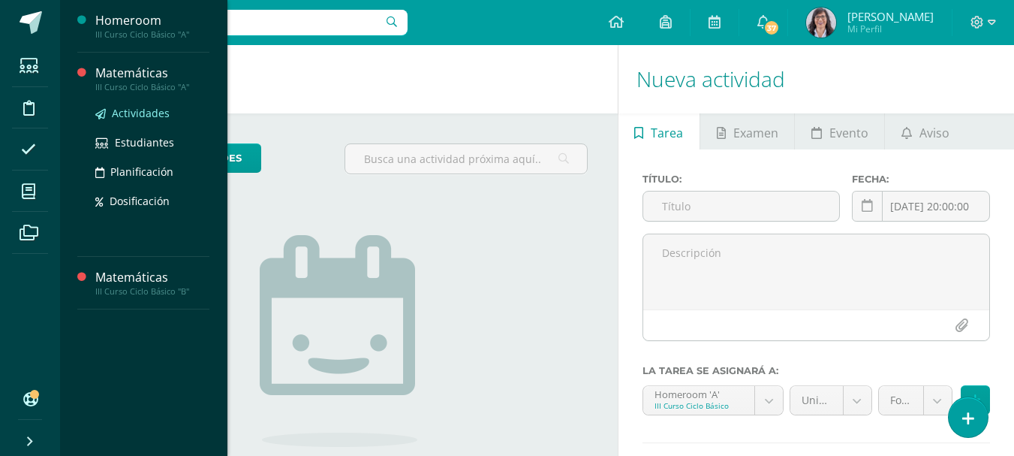
click at [127, 111] on span "Actividades" at bounding box center [141, 113] width 58 height 14
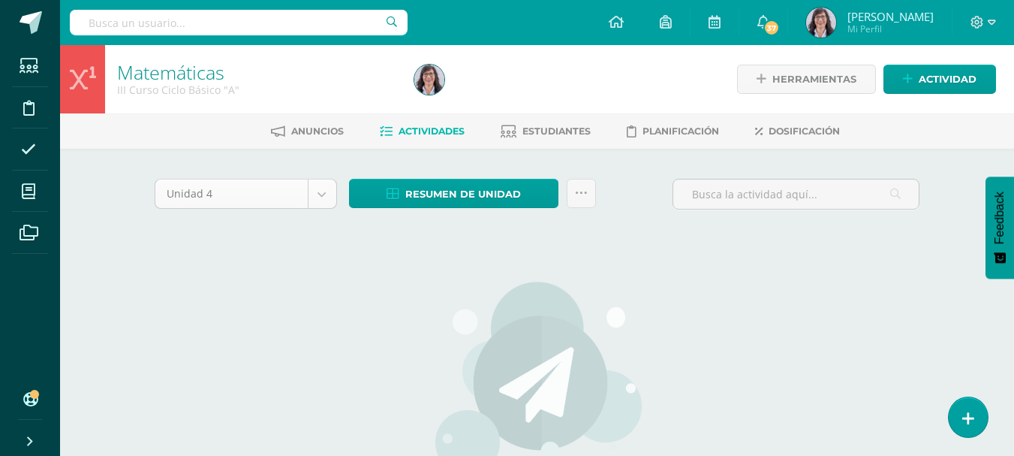
click at [323, 191] on body "Estudiantes Disciplina Asistencia Mis cursos Archivos Soporte Ayuda Reportar un…" at bounding box center [507, 322] width 1014 height 645
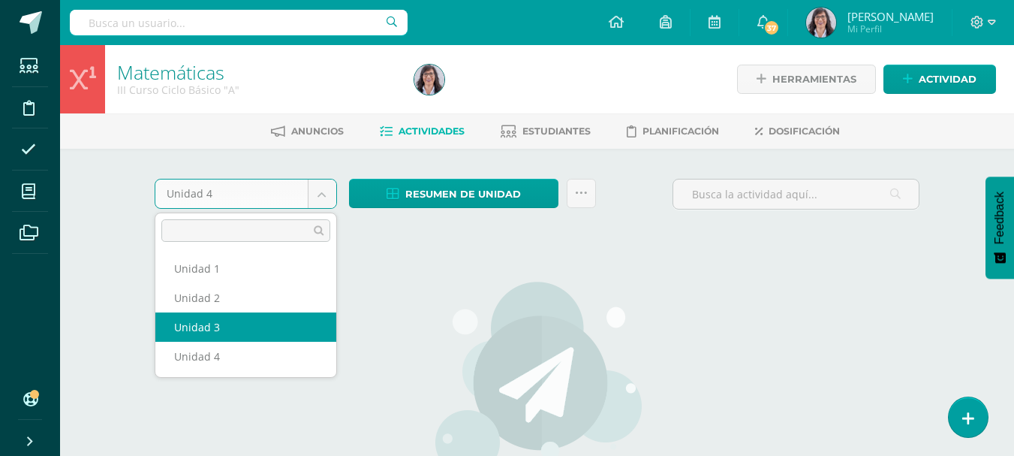
drag, startPoint x: 254, startPoint y: 320, endPoint x: 305, endPoint y: 276, distance: 68.1
select select "Unidad 3"
